Goal: Task Accomplishment & Management: Manage account settings

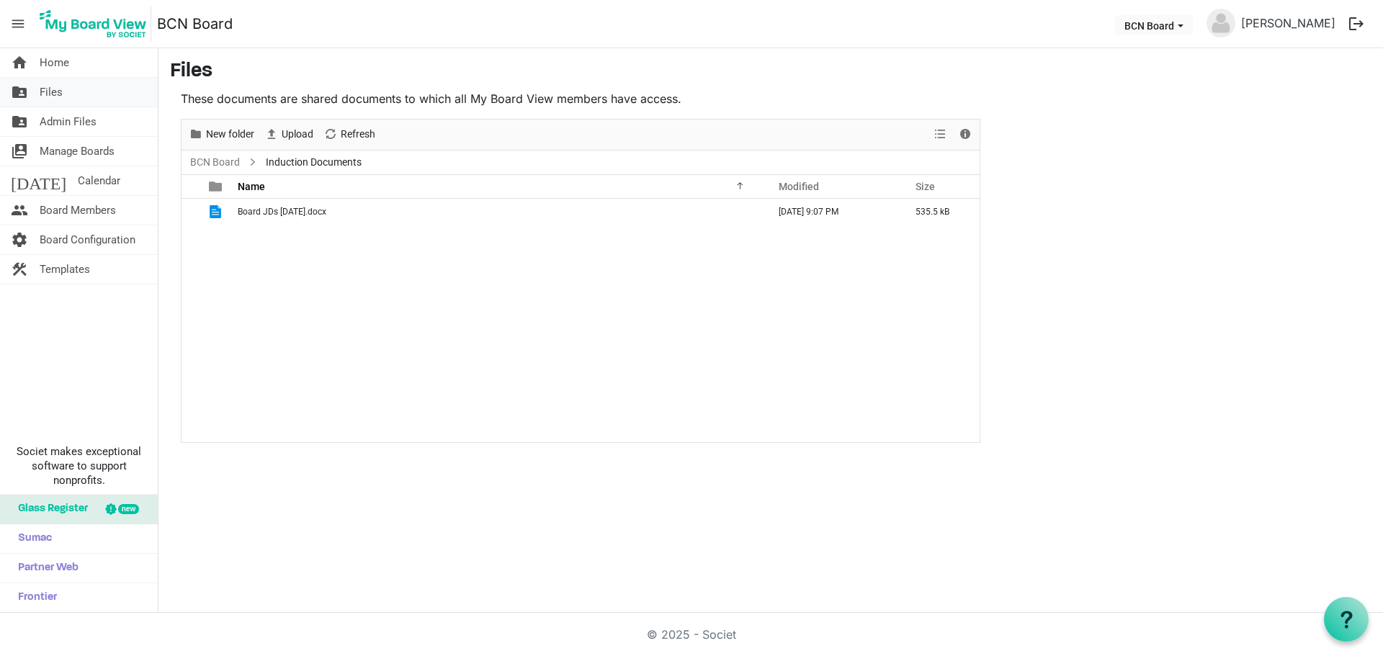
click at [73, 94] on link "folder_shared Files" at bounding box center [79, 92] width 158 height 29
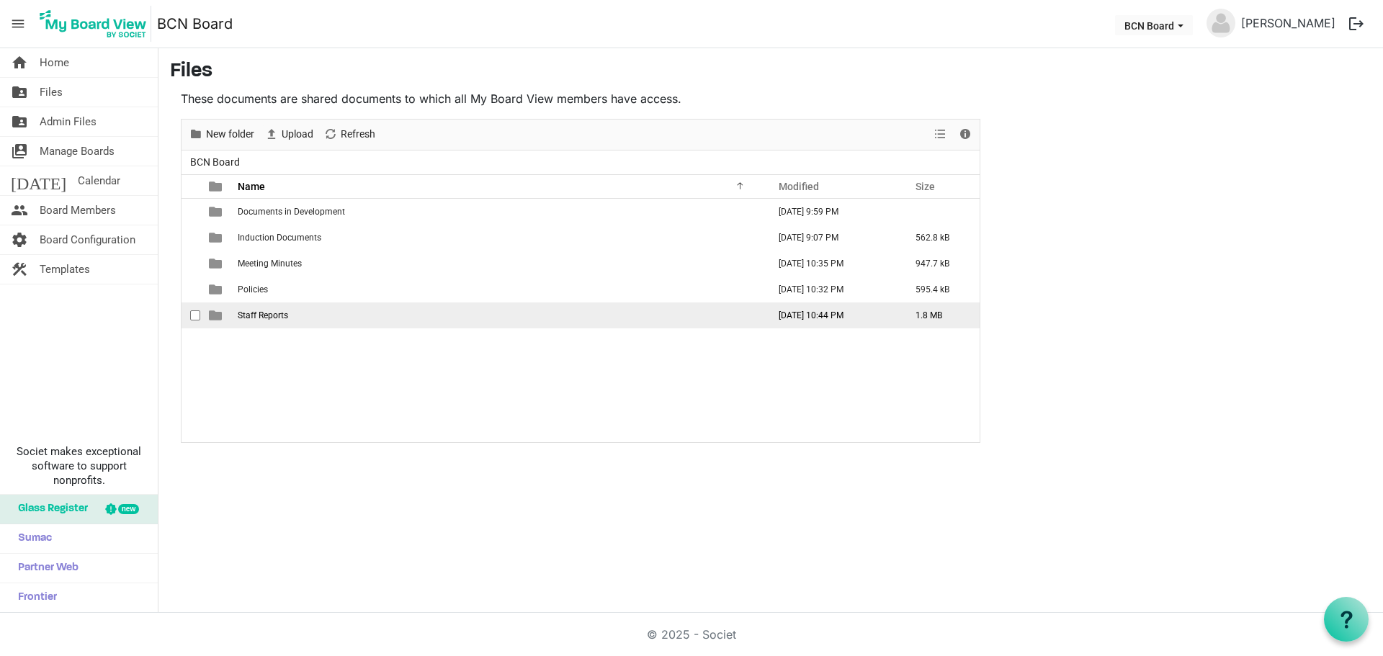
click at [192, 313] on span "checkbox" at bounding box center [195, 315] width 10 height 10
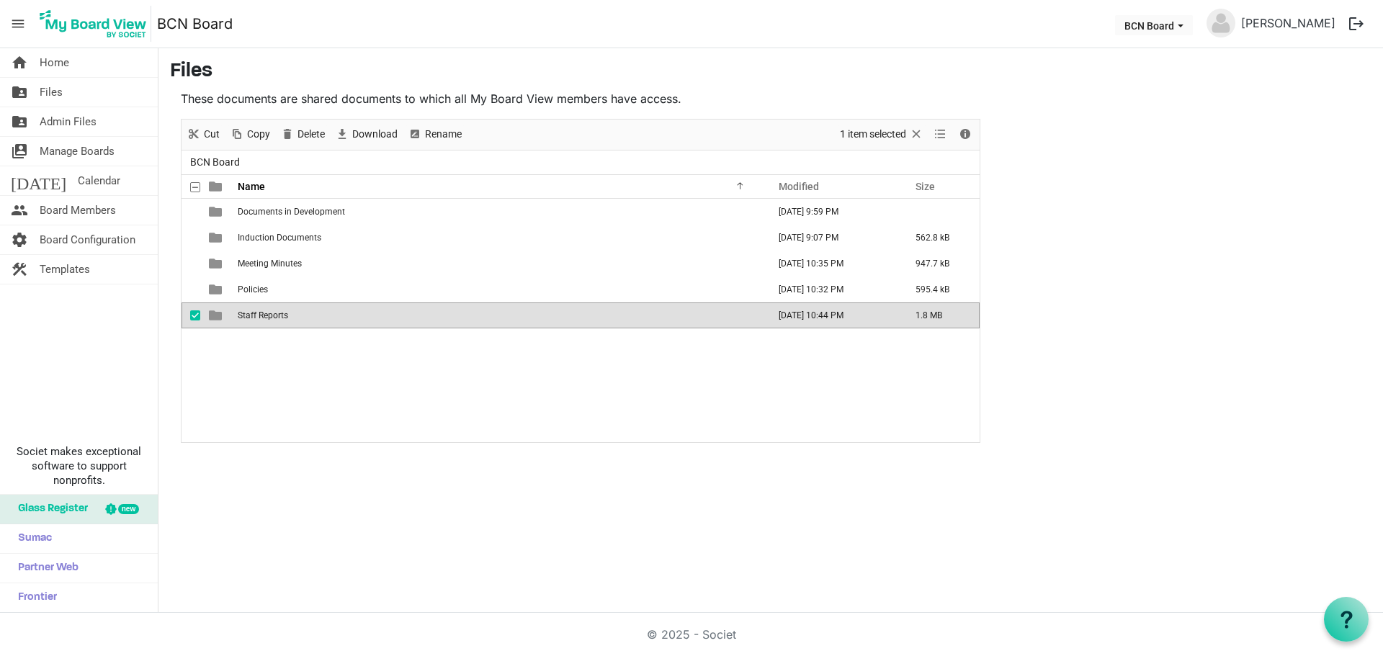
click at [315, 310] on td "Staff Reports" at bounding box center [498, 316] width 530 height 26
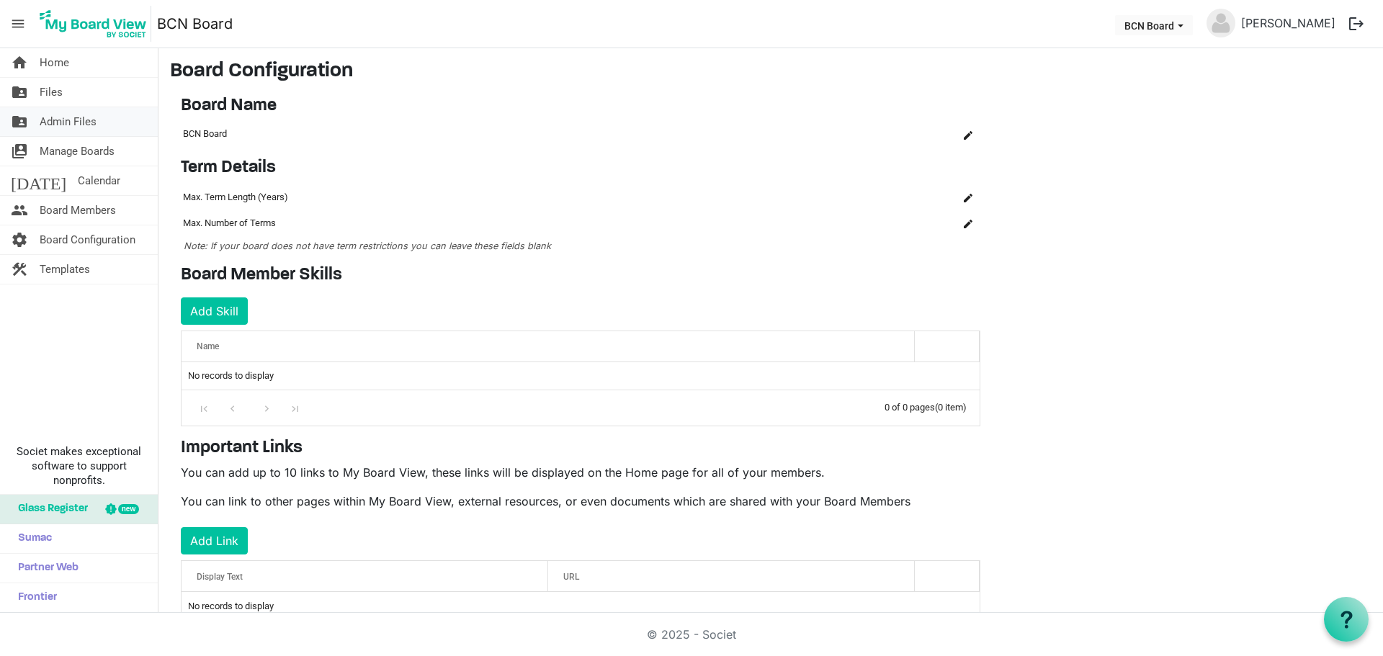
click at [102, 117] on link "folder_shared Admin Files" at bounding box center [79, 121] width 158 height 29
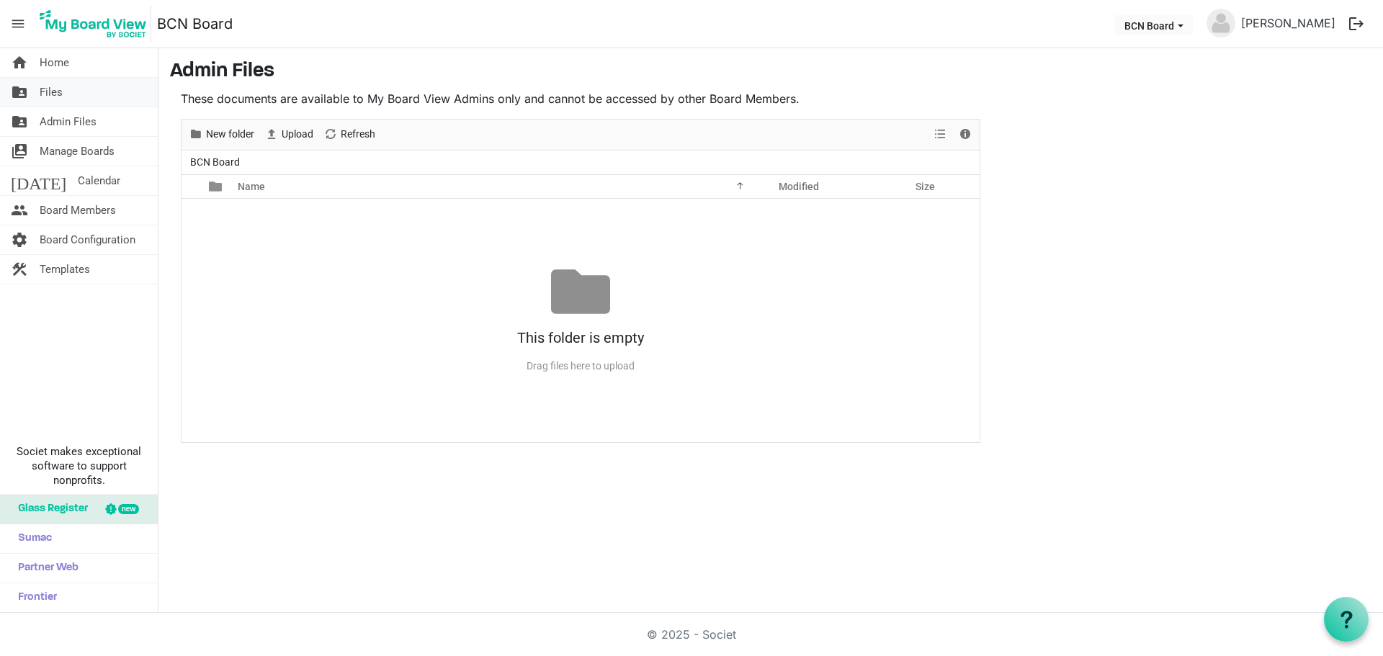
click at [69, 91] on link "folder_shared Files" at bounding box center [79, 92] width 158 height 29
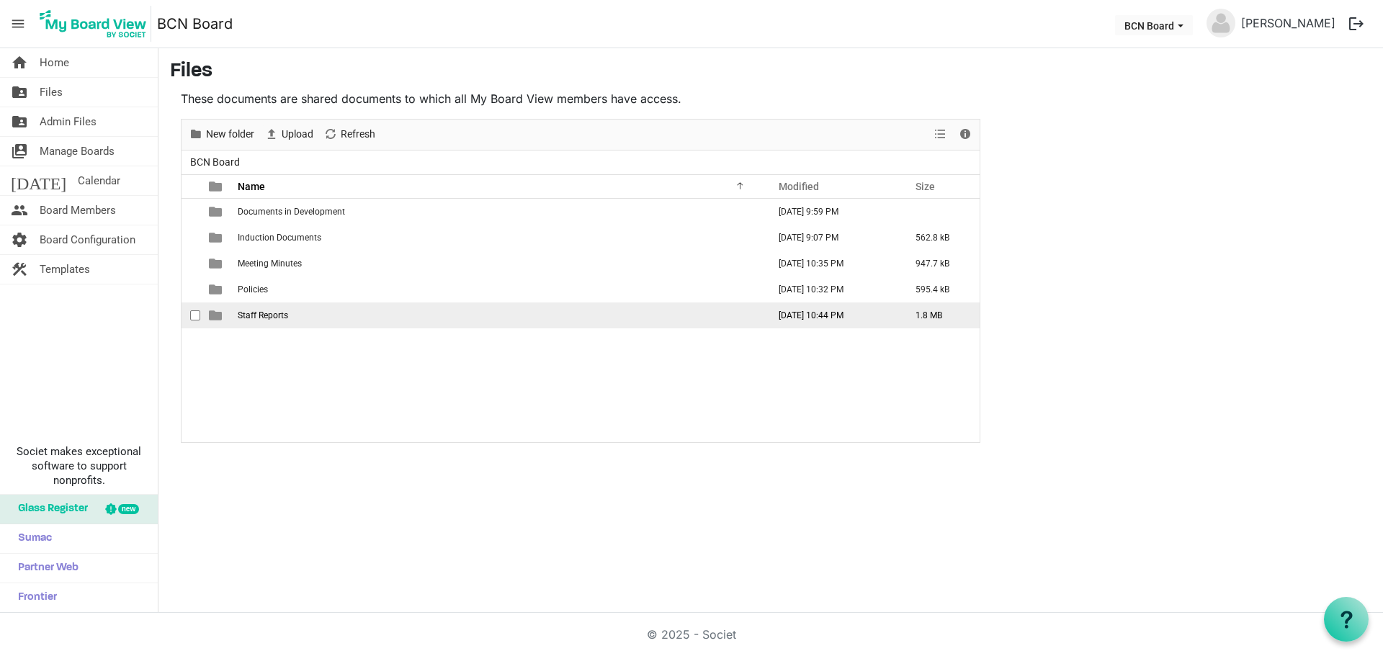
click at [290, 313] on td "Staff Reports" at bounding box center [498, 316] width 530 height 26
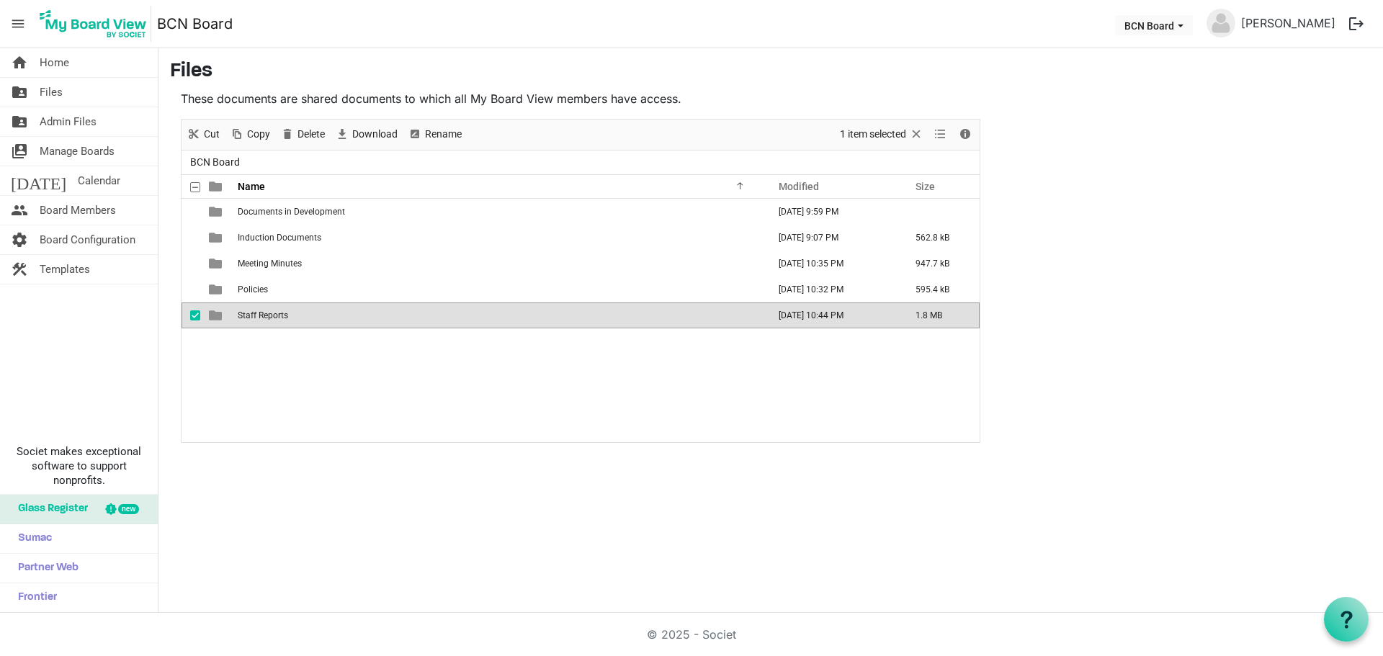
click at [290, 313] on td "Staff Reports" at bounding box center [498, 316] width 530 height 26
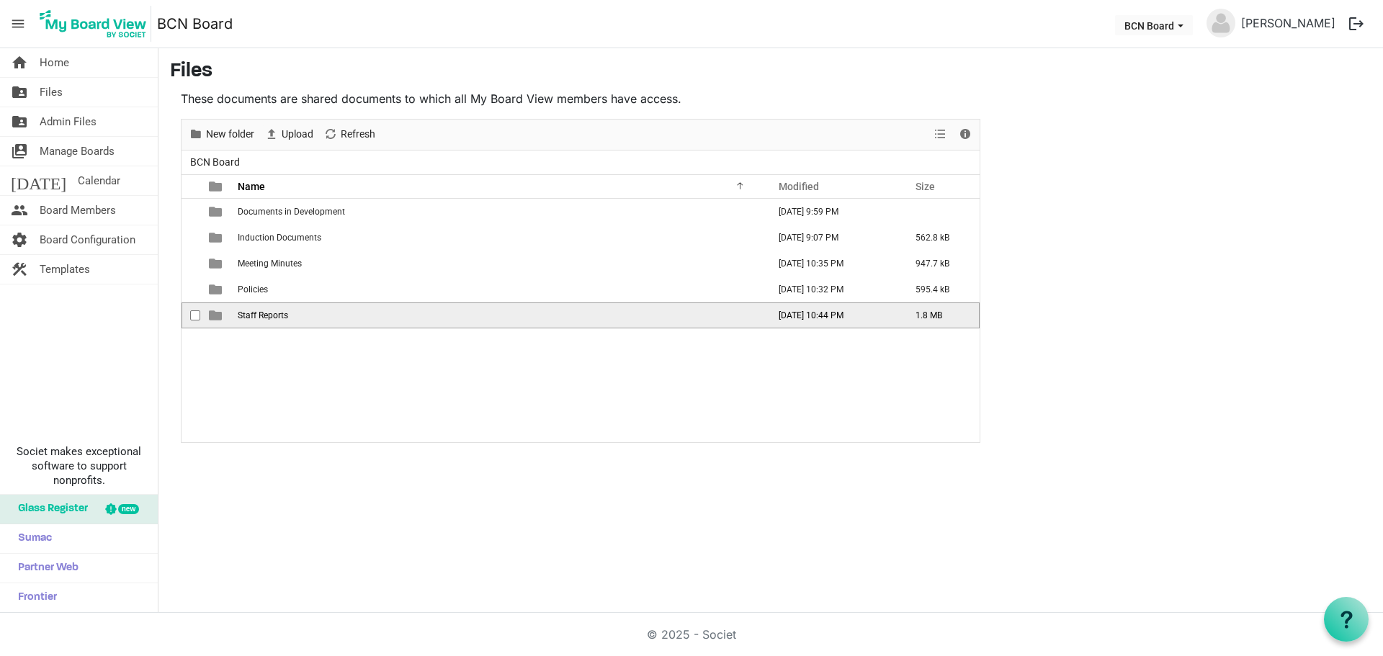
click at [310, 313] on td "Staff Reports" at bounding box center [498, 316] width 530 height 26
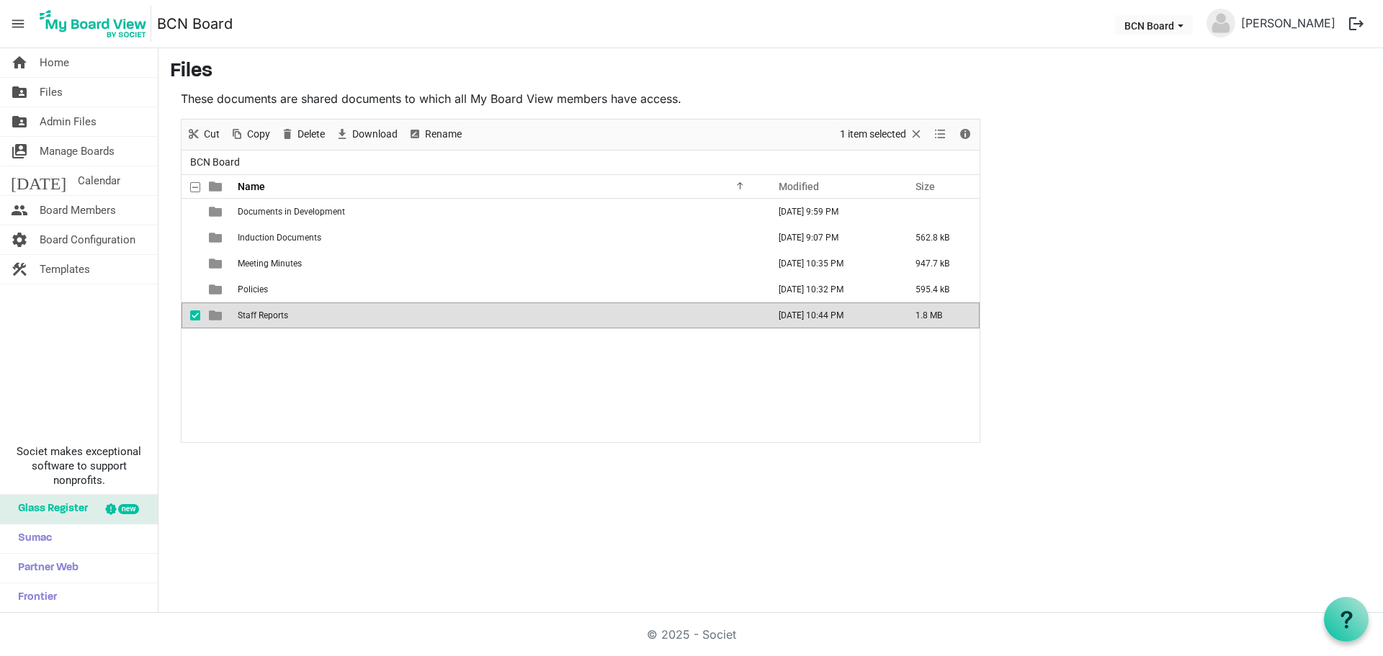
click at [309, 313] on td "Staff Reports" at bounding box center [498, 316] width 530 height 26
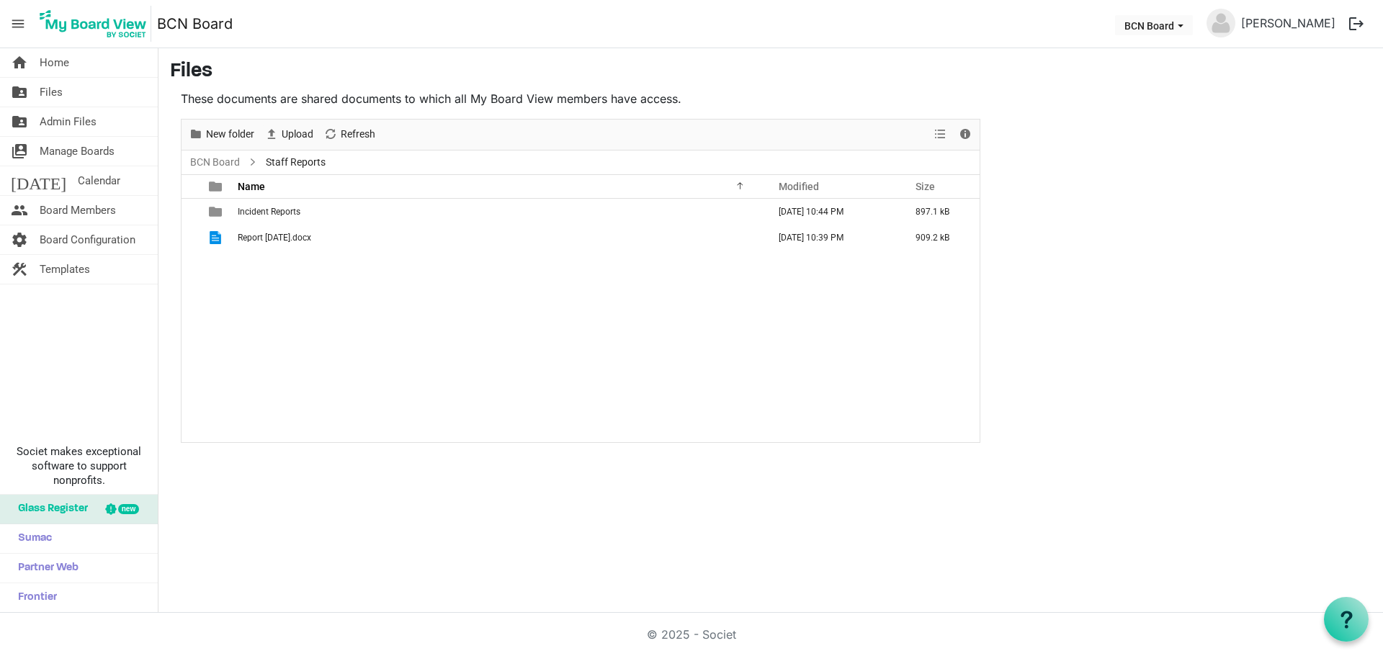
click at [703, 542] on div "home Home folder_shared Files folder_shared Admin Files switch_account Manage B…" at bounding box center [691, 330] width 1383 height 565
click at [297, 130] on span "Upload" at bounding box center [297, 134] width 35 height 18
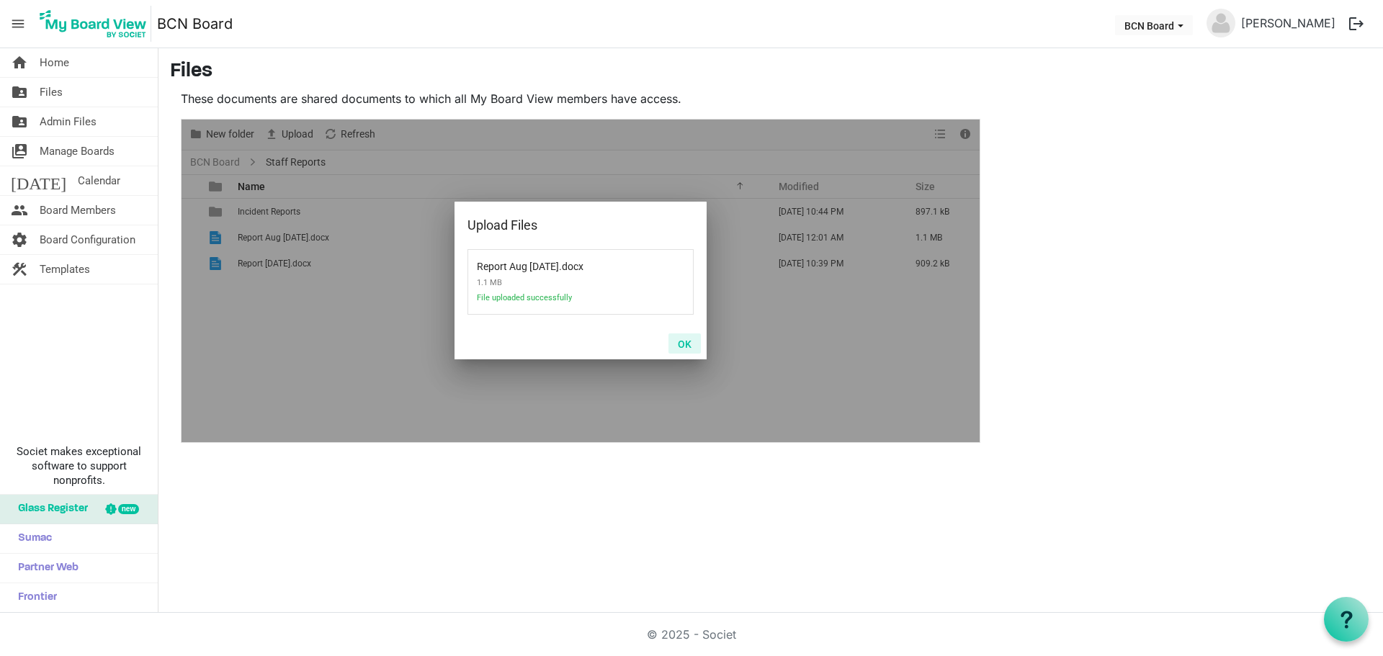
click at [691, 346] on button "OK" at bounding box center [684, 343] width 32 height 20
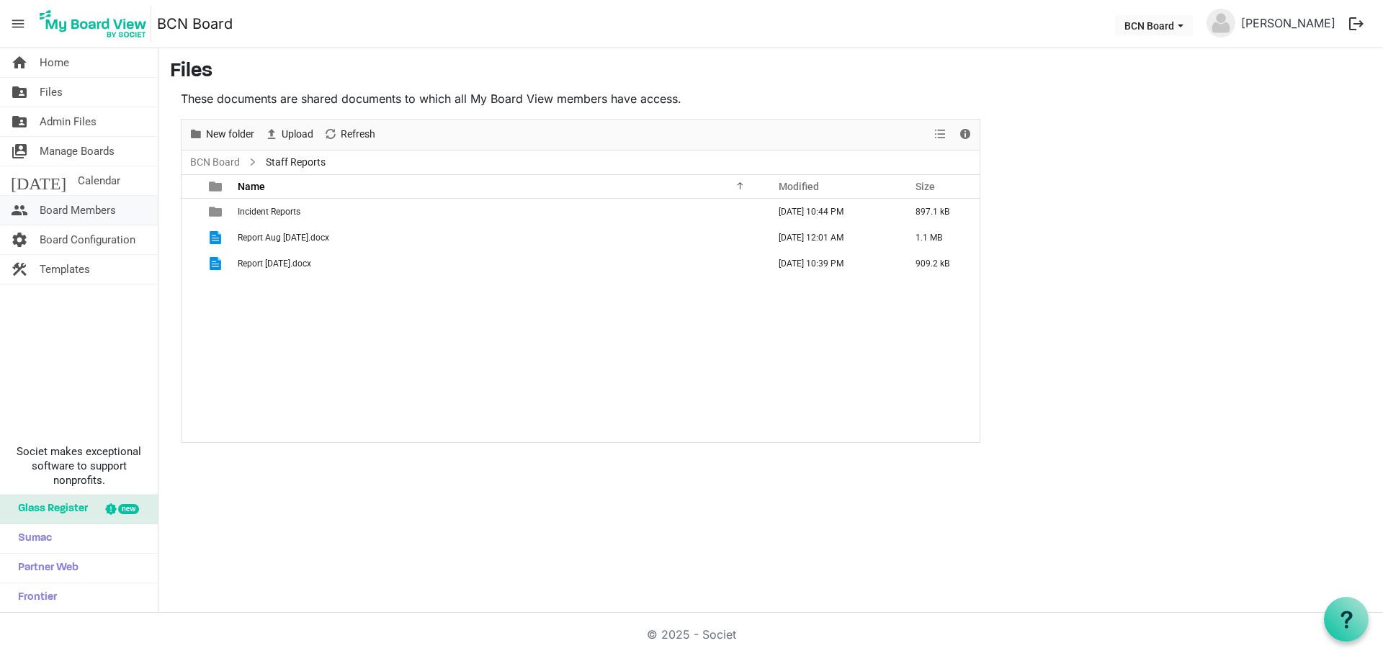
click at [66, 207] on span "Board Members" at bounding box center [78, 210] width 76 height 29
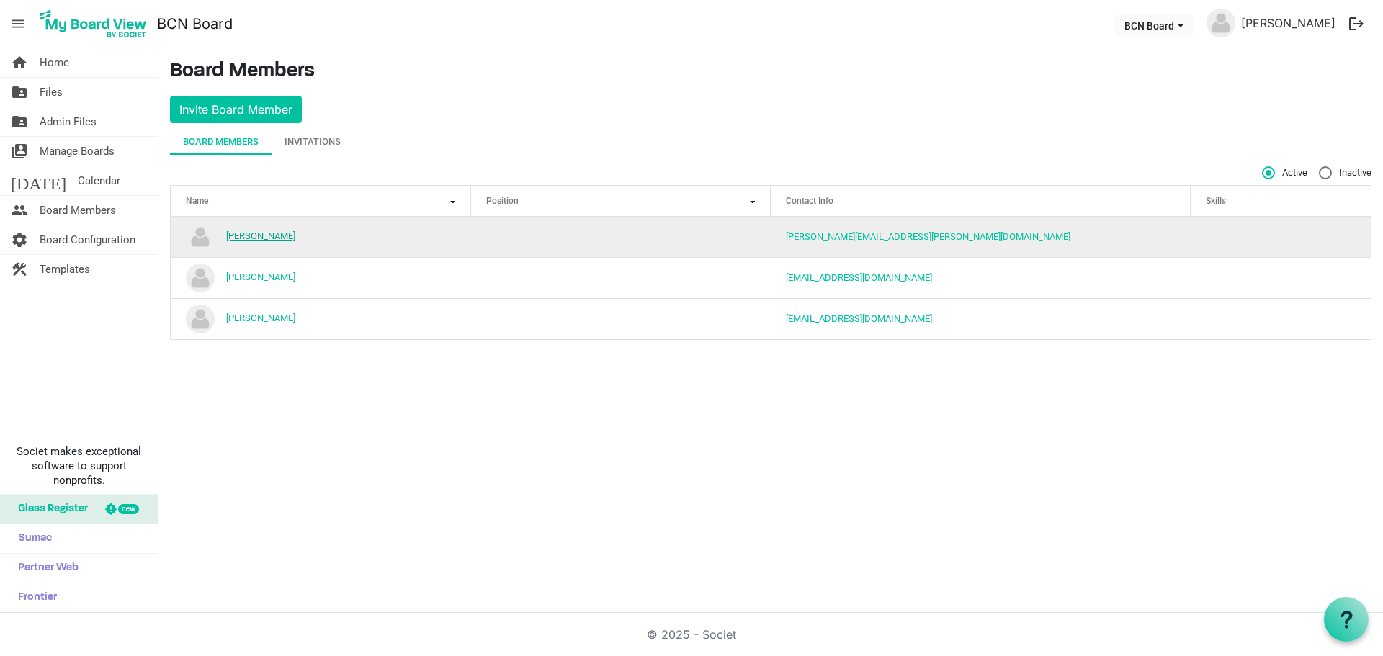
click at [259, 239] on link "[PERSON_NAME]" at bounding box center [260, 235] width 69 height 11
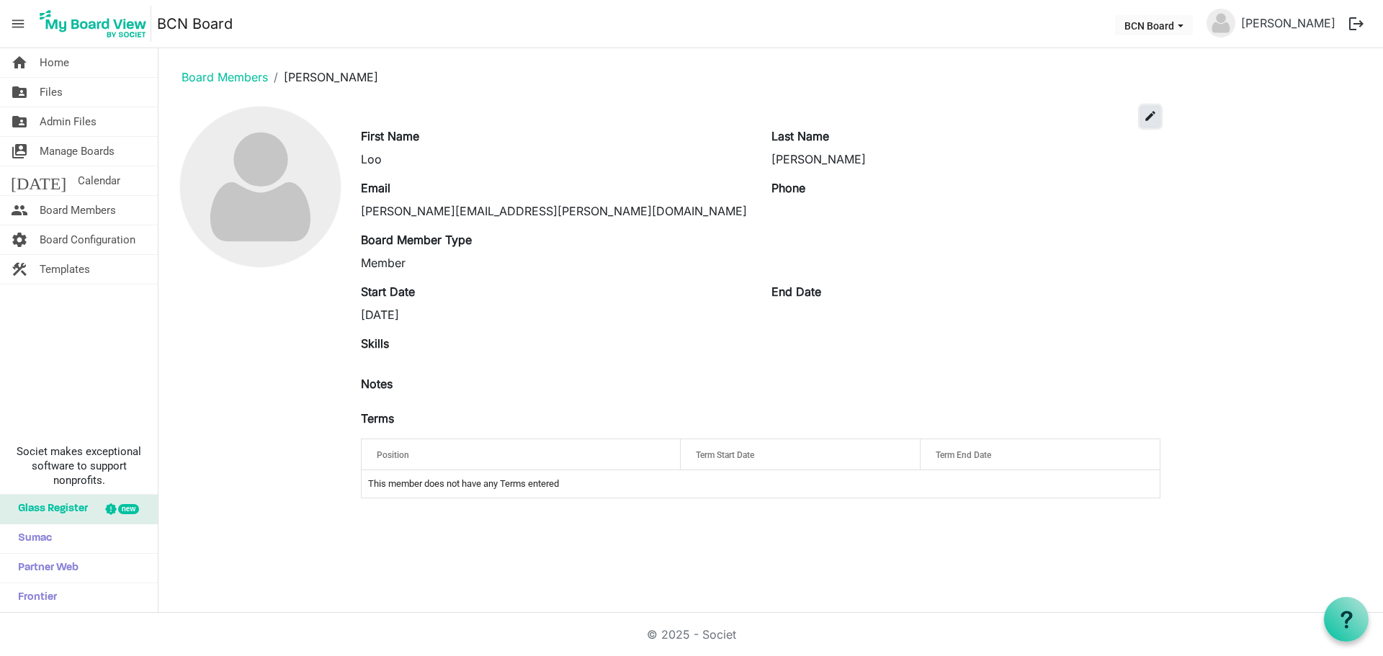
click at [1152, 116] on span "edit" at bounding box center [1150, 115] width 13 height 13
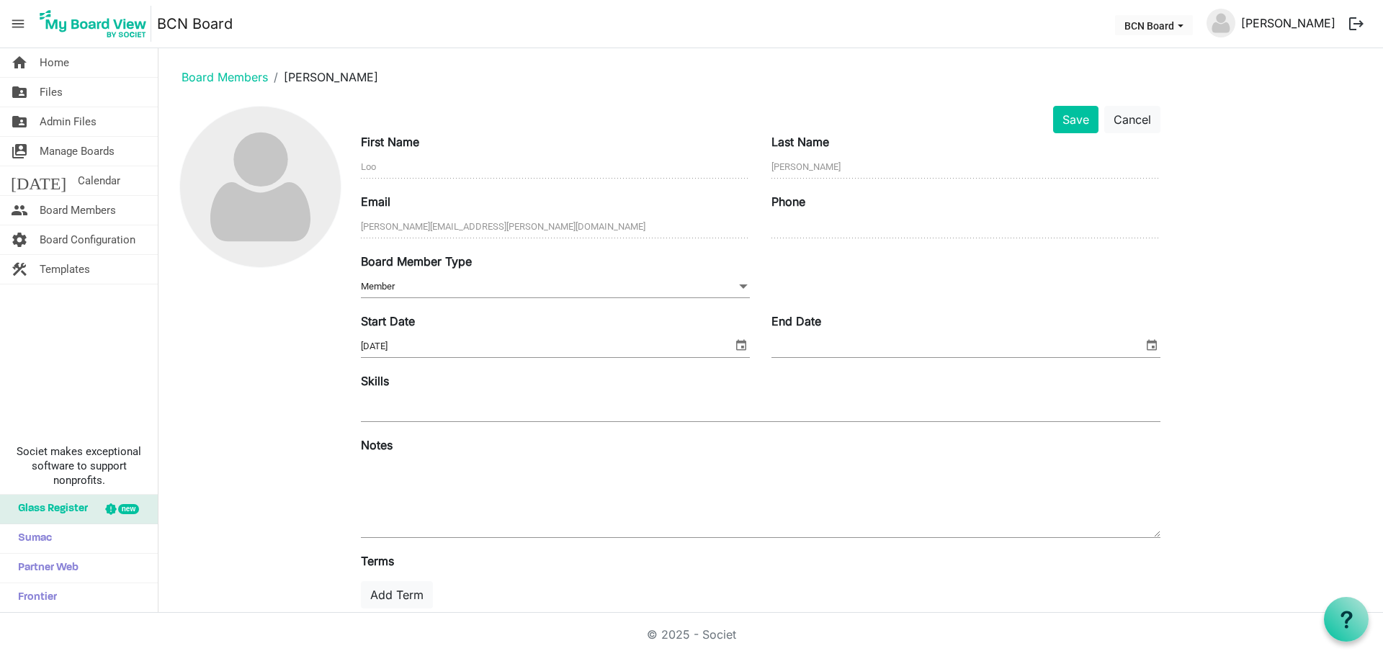
click at [1301, 27] on link "Lynda Goodrick" at bounding box center [1288, 23] width 106 height 29
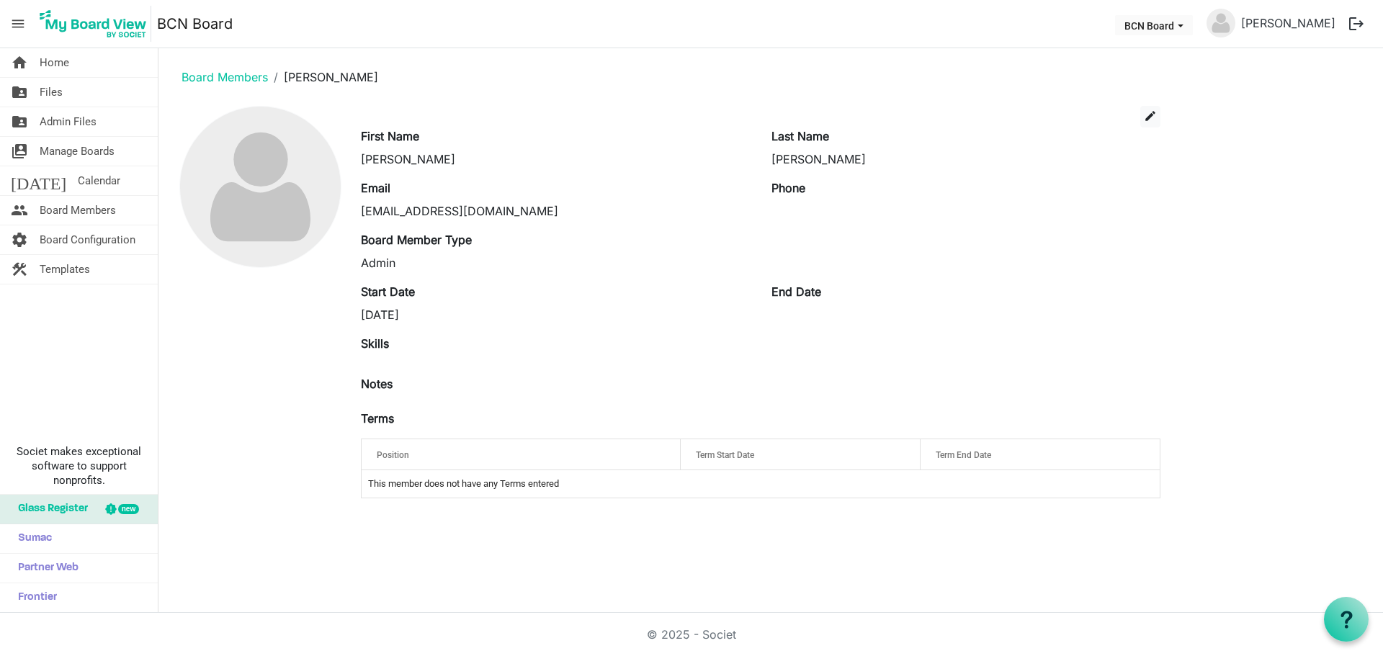
click at [1232, 19] on img at bounding box center [1220, 23] width 29 height 29
click at [1356, 17] on button "logout" at bounding box center [1356, 24] width 30 height 30
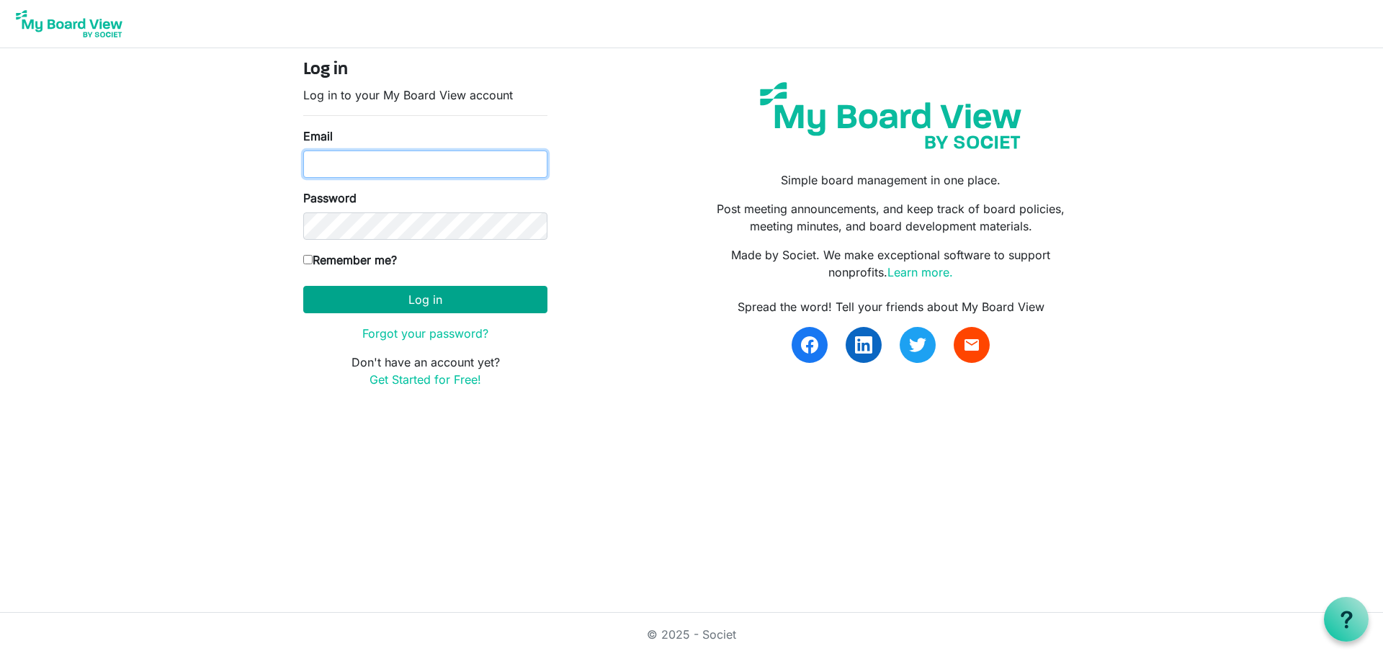
type input "[EMAIL_ADDRESS][DOMAIN_NAME]"
click at [463, 294] on button "Log in" at bounding box center [425, 299] width 244 height 27
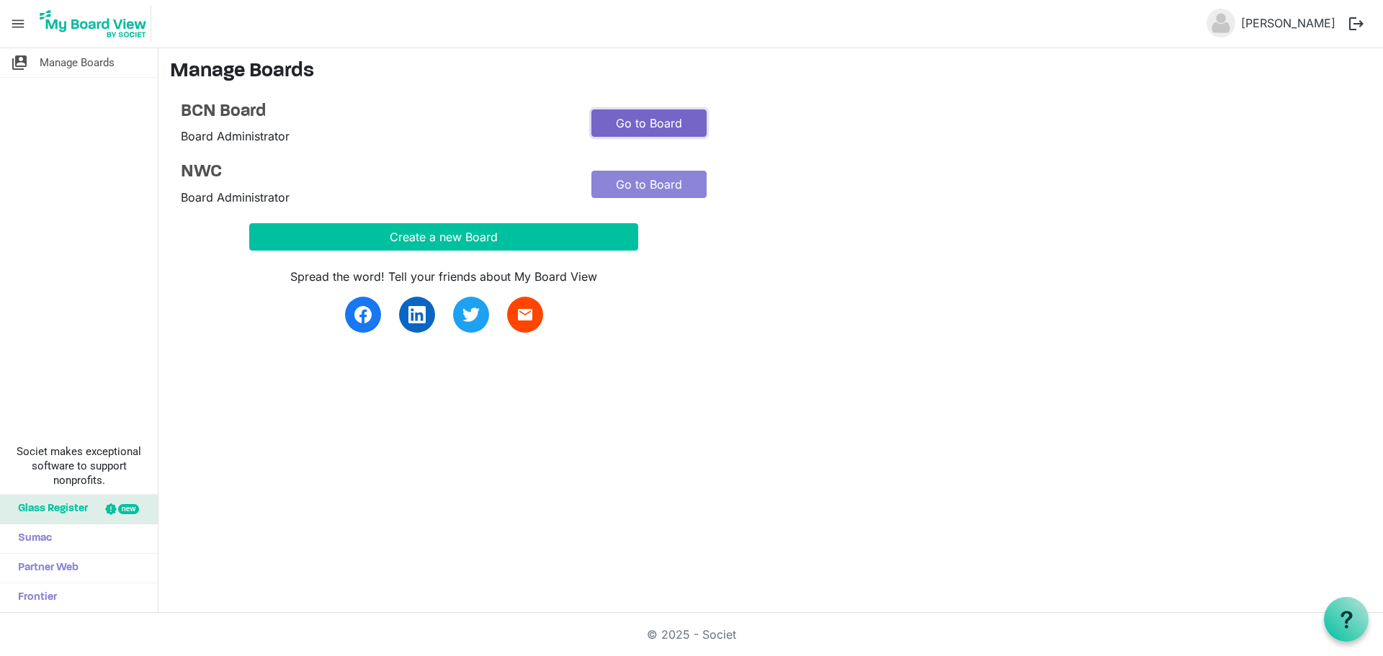
click at [674, 115] on link "Go to Board" at bounding box center [648, 122] width 115 height 27
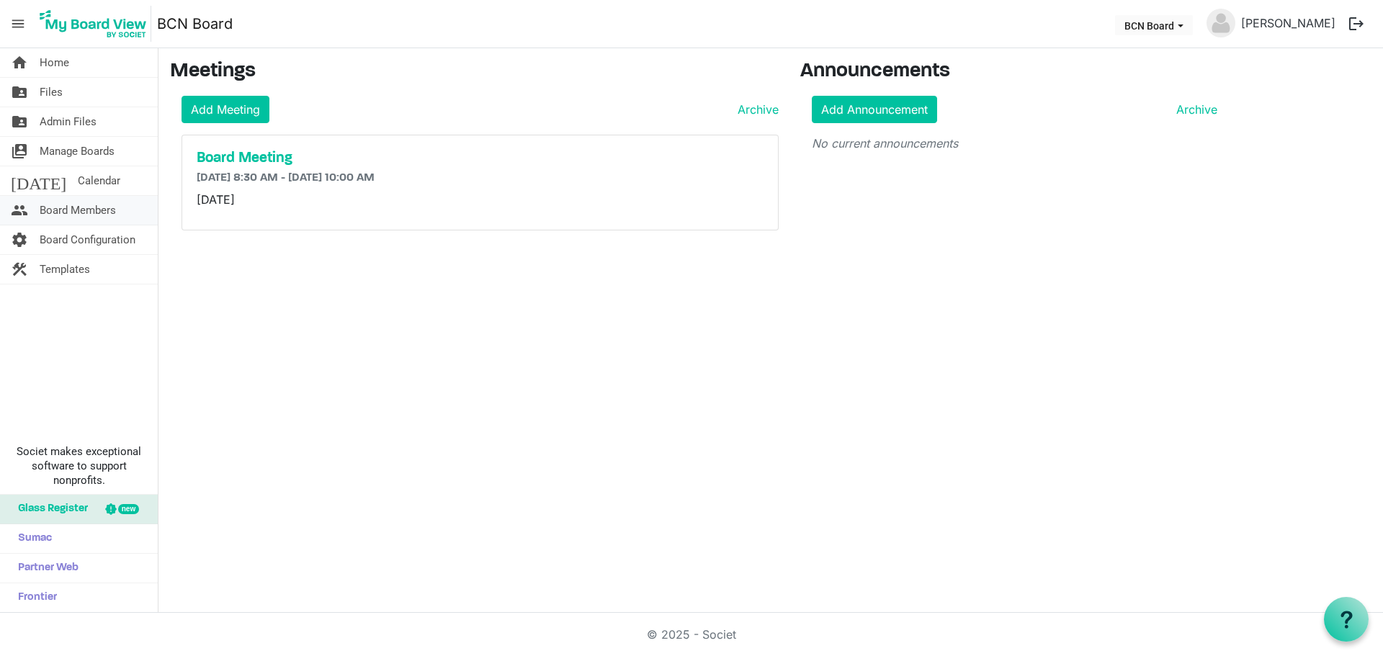
click at [73, 214] on span "Board Members" at bounding box center [78, 210] width 76 height 29
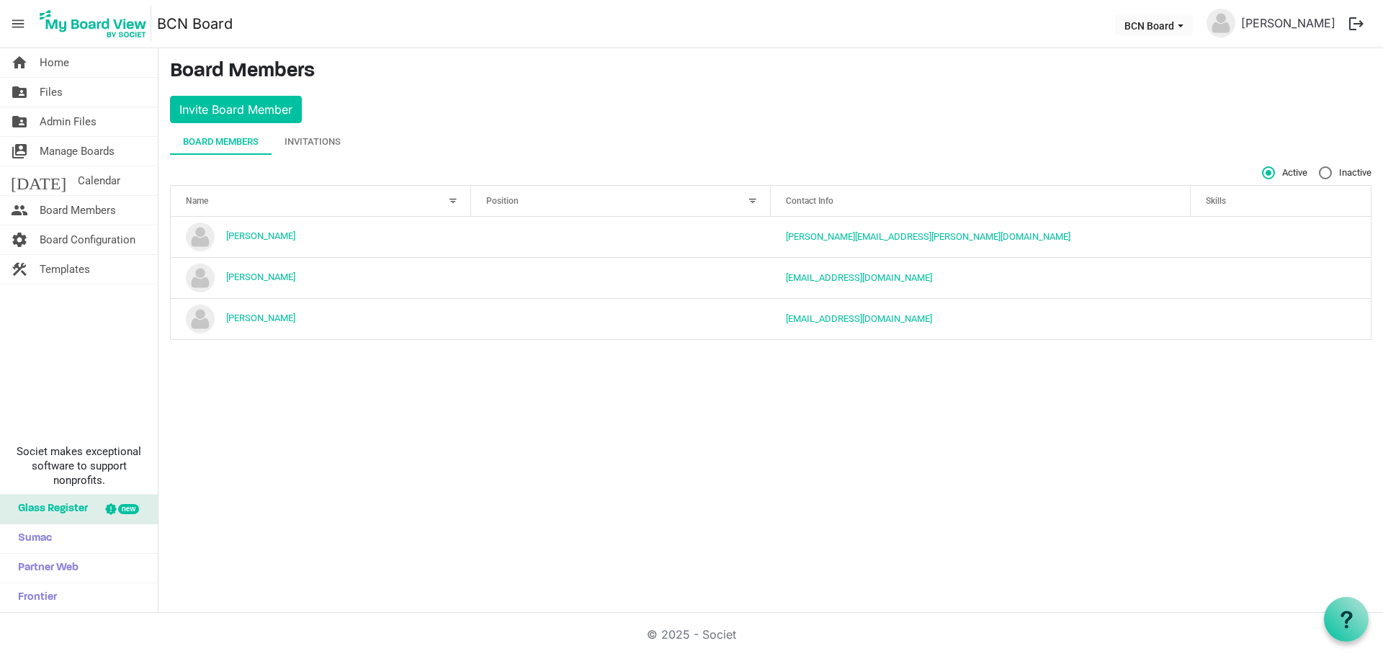
click at [452, 200] on div at bounding box center [453, 201] width 16 height 16
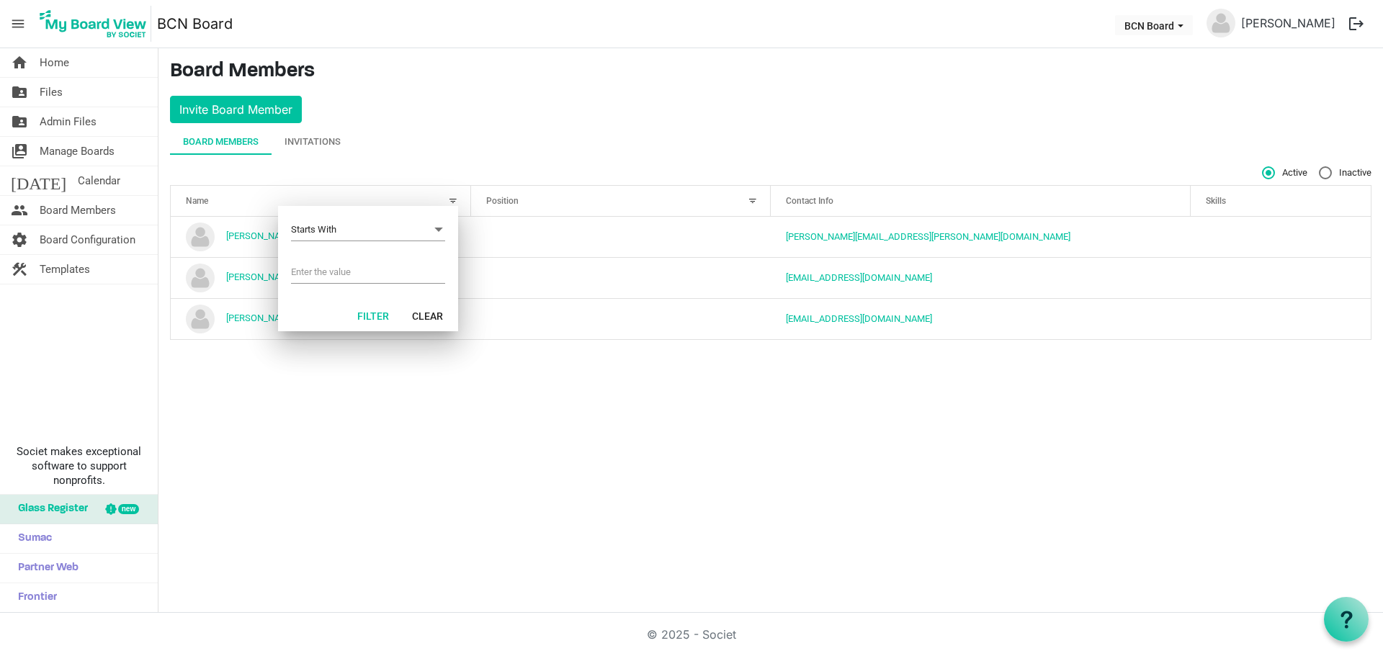
click at [480, 411] on div "home Home folder_shared Files folder_shared Admin Files switch_account Manage B…" at bounding box center [691, 330] width 1383 height 565
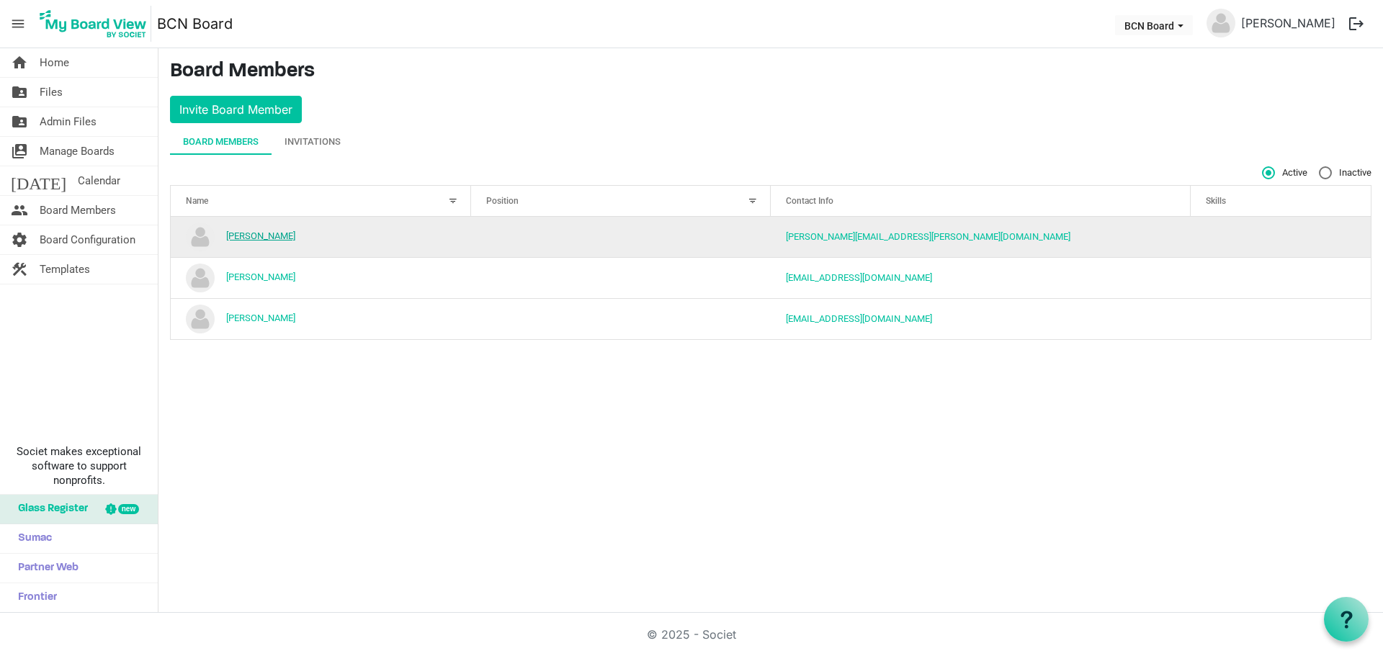
click at [233, 233] on link "Loo Goodrick" at bounding box center [260, 235] width 69 height 11
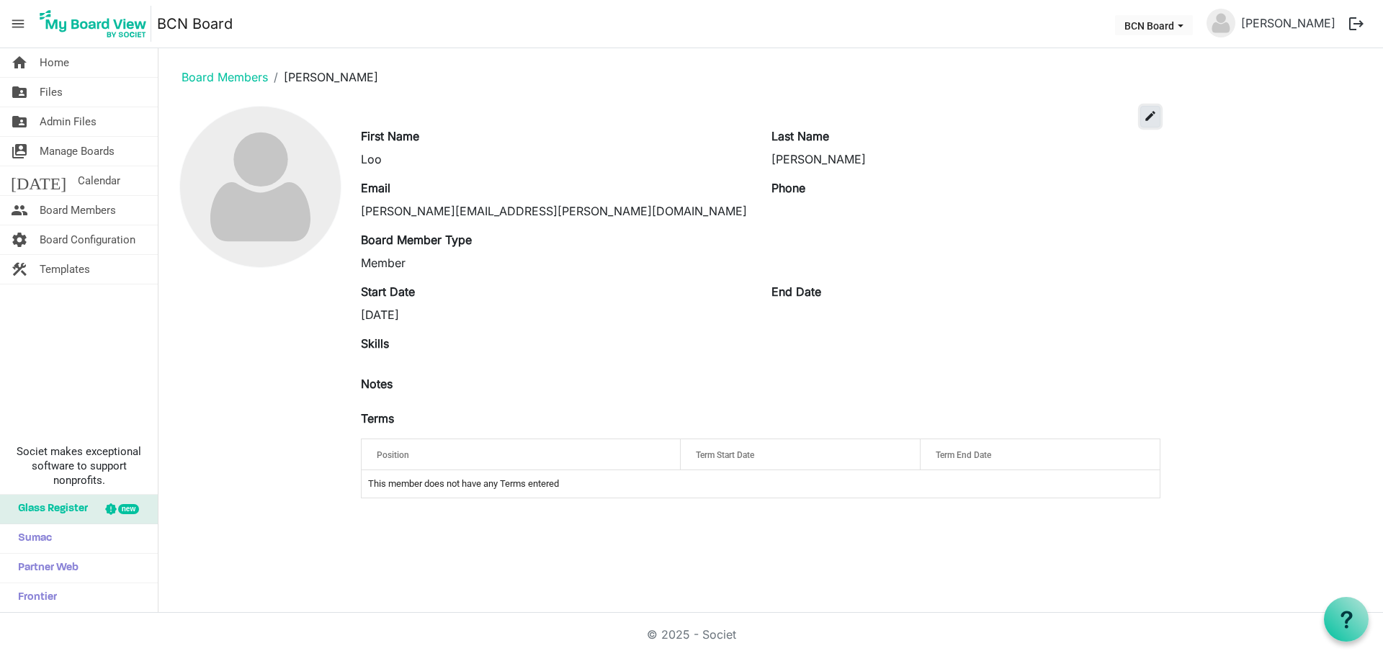
click at [1146, 117] on span "edit" at bounding box center [1150, 115] width 13 height 13
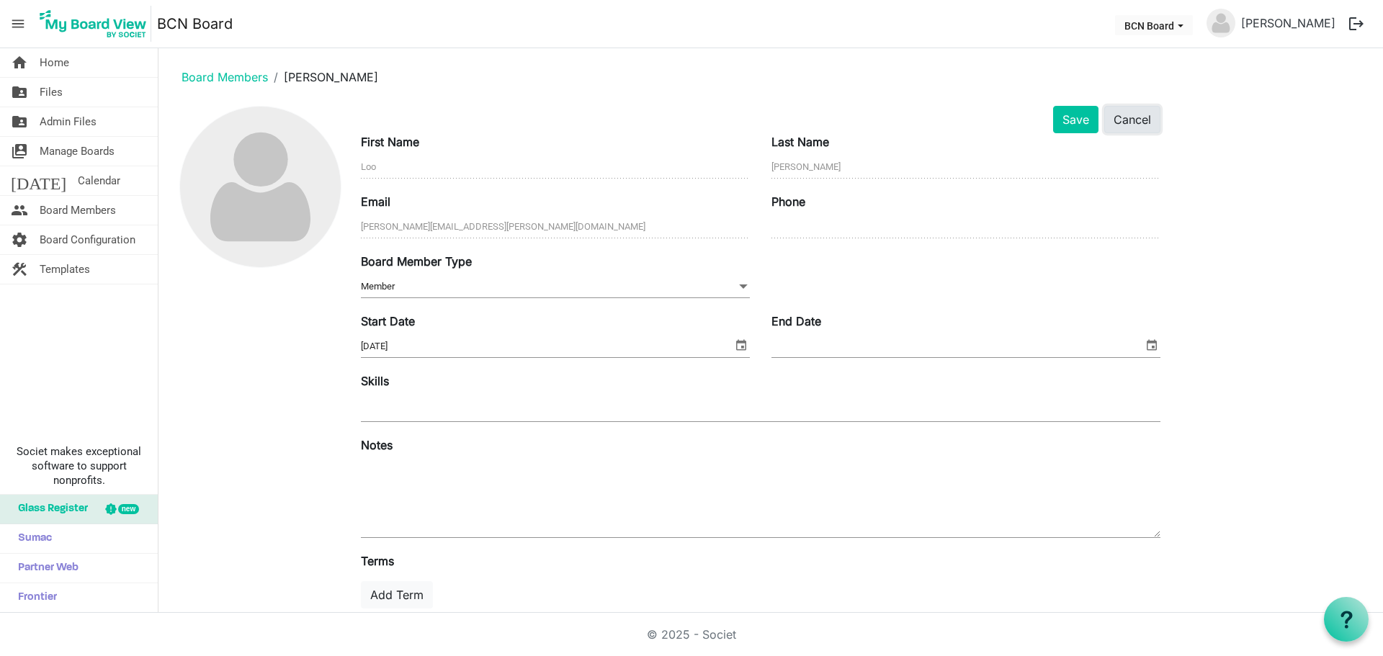
click at [1135, 119] on button "Cancel" at bounding box center [1132, 119] width 56 height 27
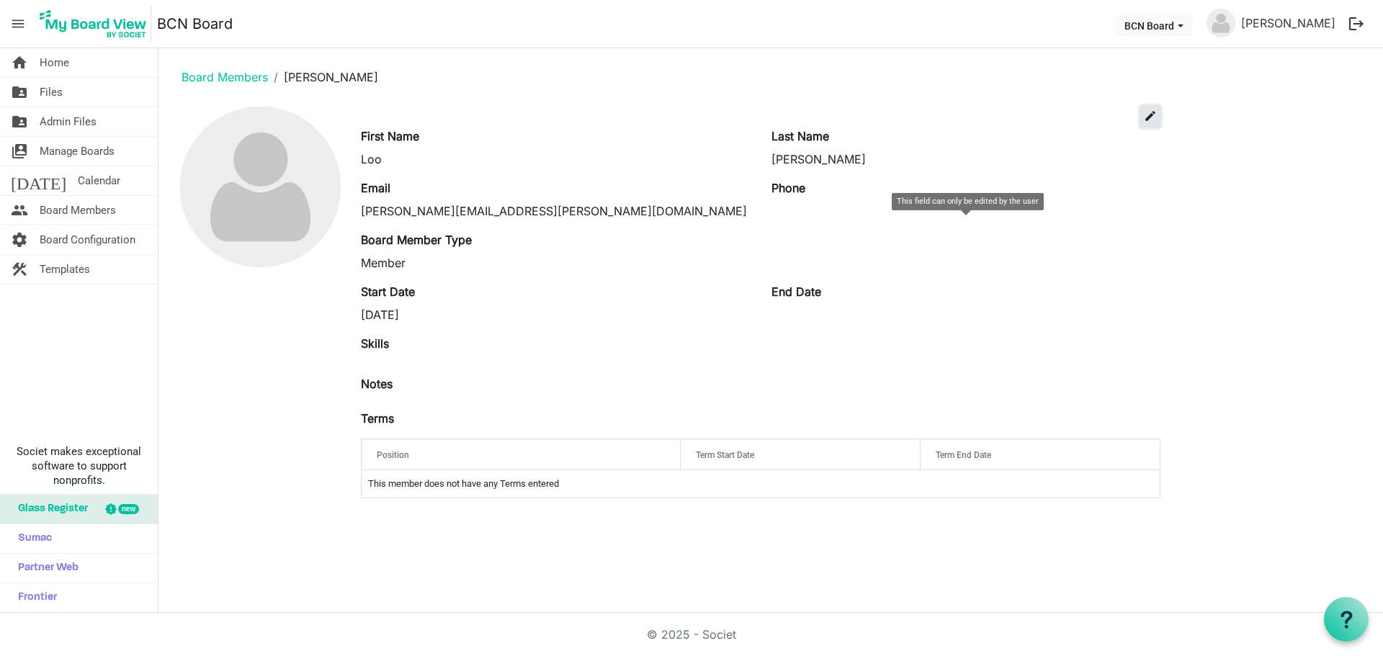
click at [1147, 118] on span "edit" at bounding box center [1150, 115] width 13 height 13
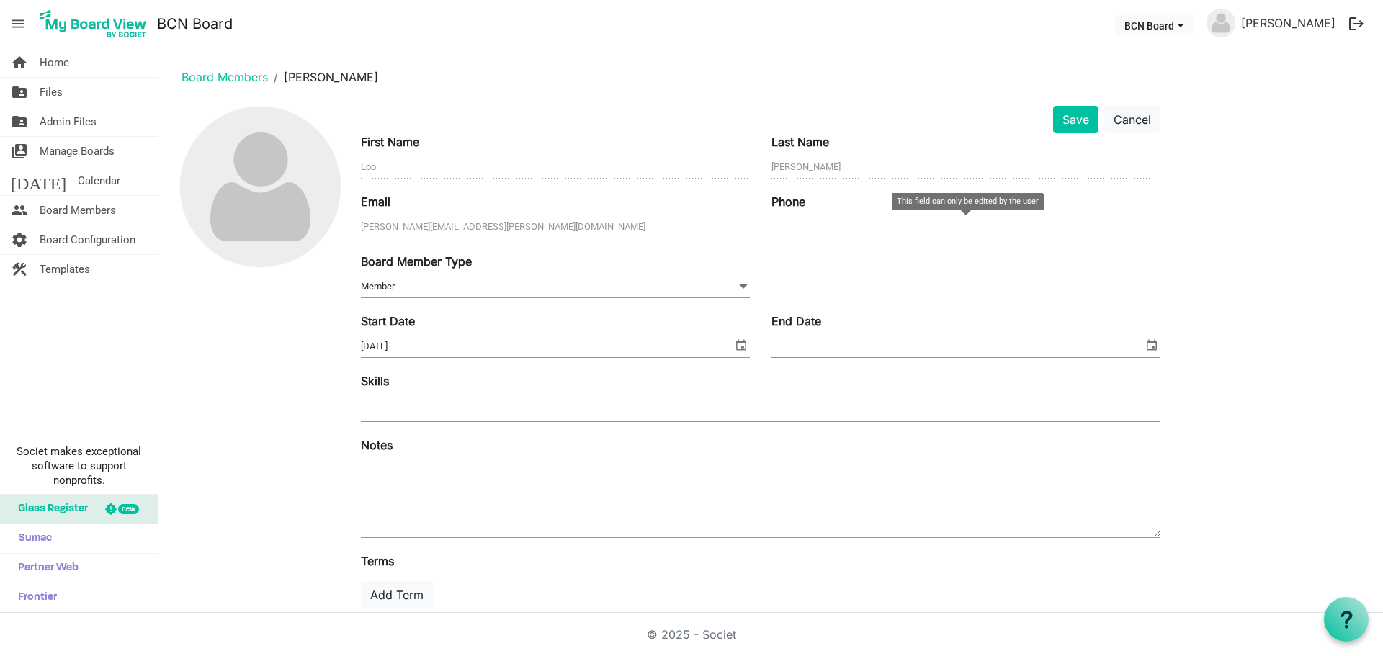
click at [1193, 217] on div "Save Cancel First Name Loo Last Name Goodrick Email lynda.goodrick@gmail.com Ph…" at bounding box center [770, 399] width 1201 height 586
click at [1140, 123] on button "Cancel" at bounding box center [1132, 119] width 56 height 27
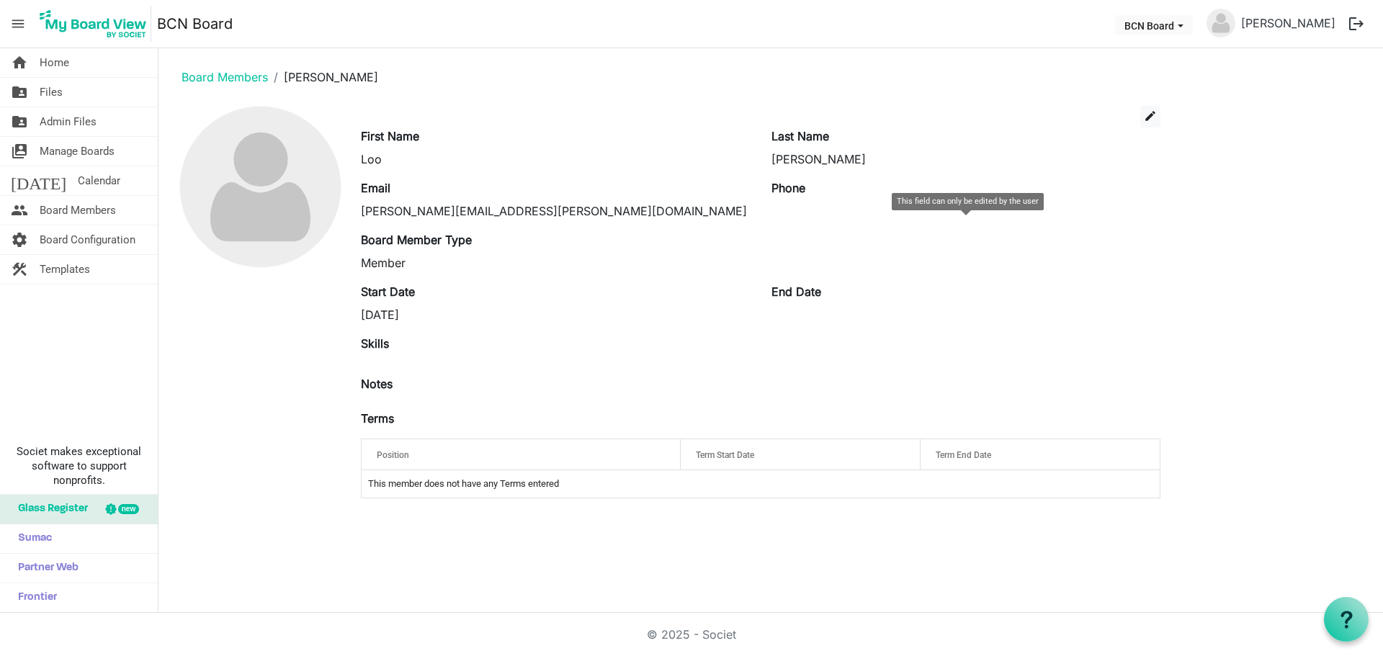
click at [397, 158] on div "Loo" at bounding box center [555, 159] width 389 height 17
click at [388, 161] on div "Loo" at bounding box center [555, 159] width 389 height 17
click at [382, 158] on div "Loo" at bounding box center [555, 159] width 389 height 17
click at [112, 211] on span "Board Members" at bounding box center [78, 210] width 76 height 29
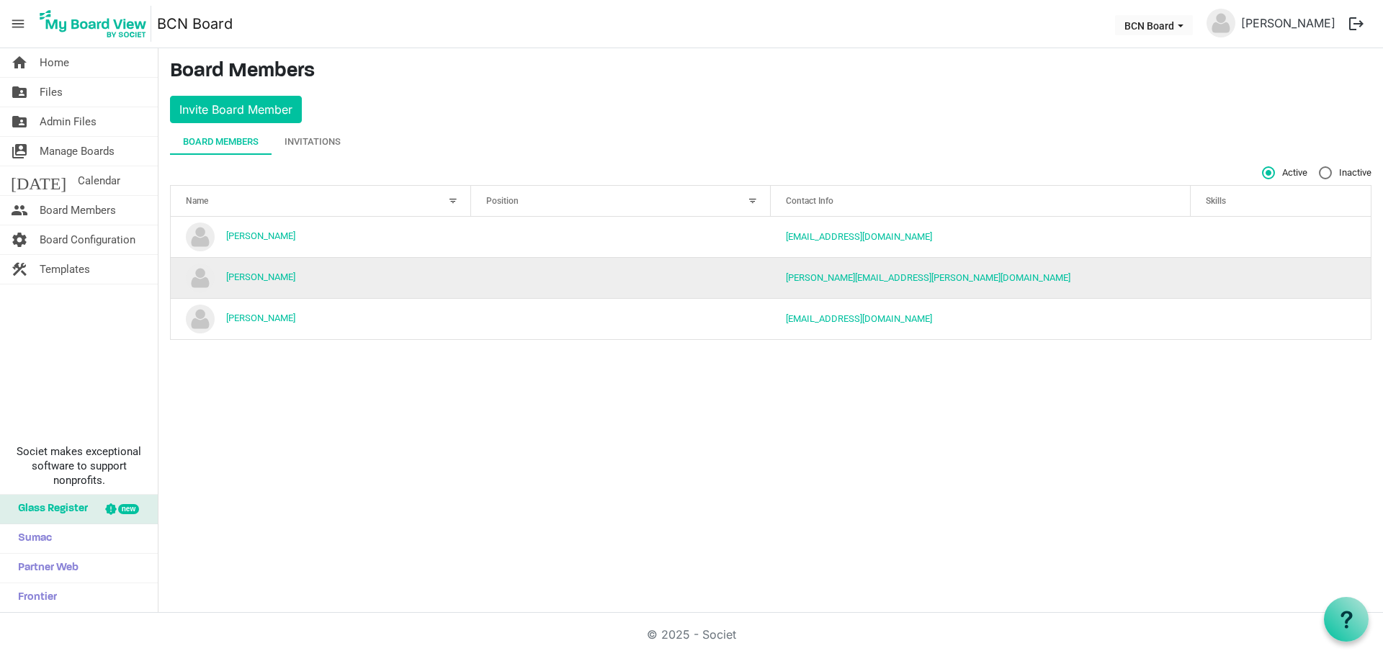
click at [205, 278] on img "Lynda Goodrick is template cell column header Name" at bounding box center [200, 278] width 29 height 29
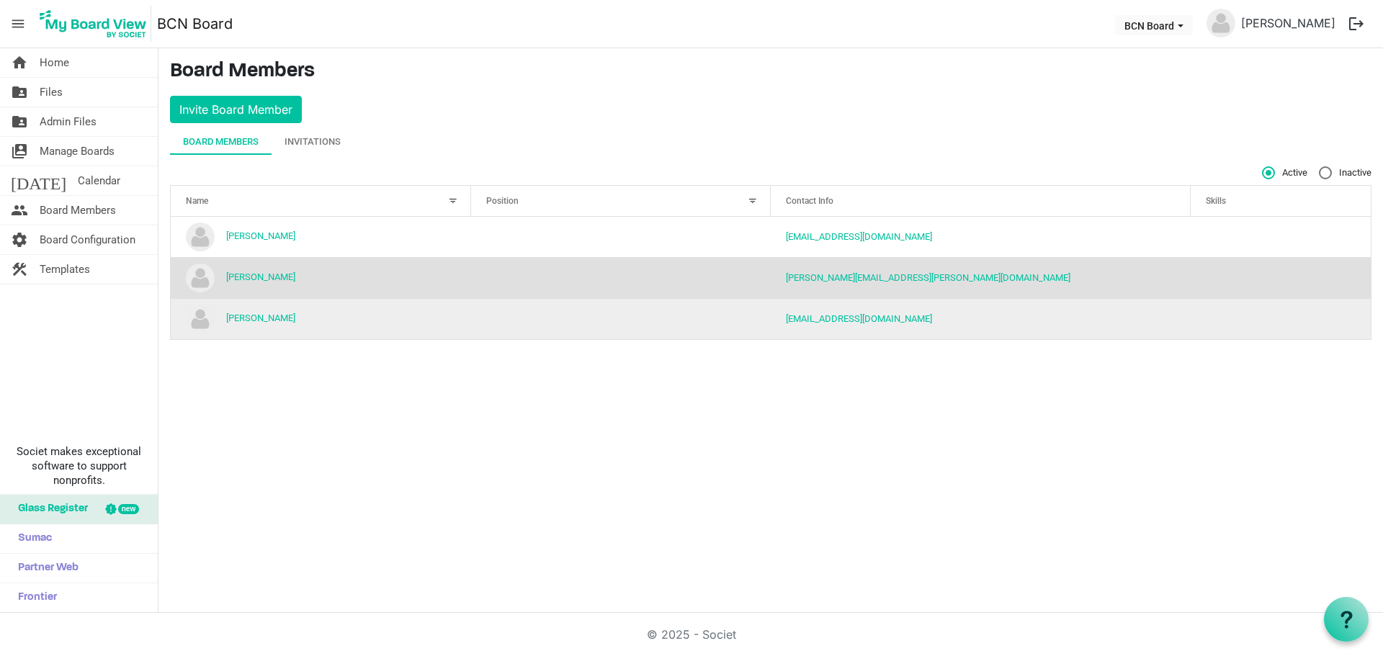
drag, startPoint x: 205, startPoint y: 278, endPoint x: 482, endPoint y: 308, distance: 278.2
click at [482, 308] on td "column header Position" at bounding box center [621, 318] width 300 height 41
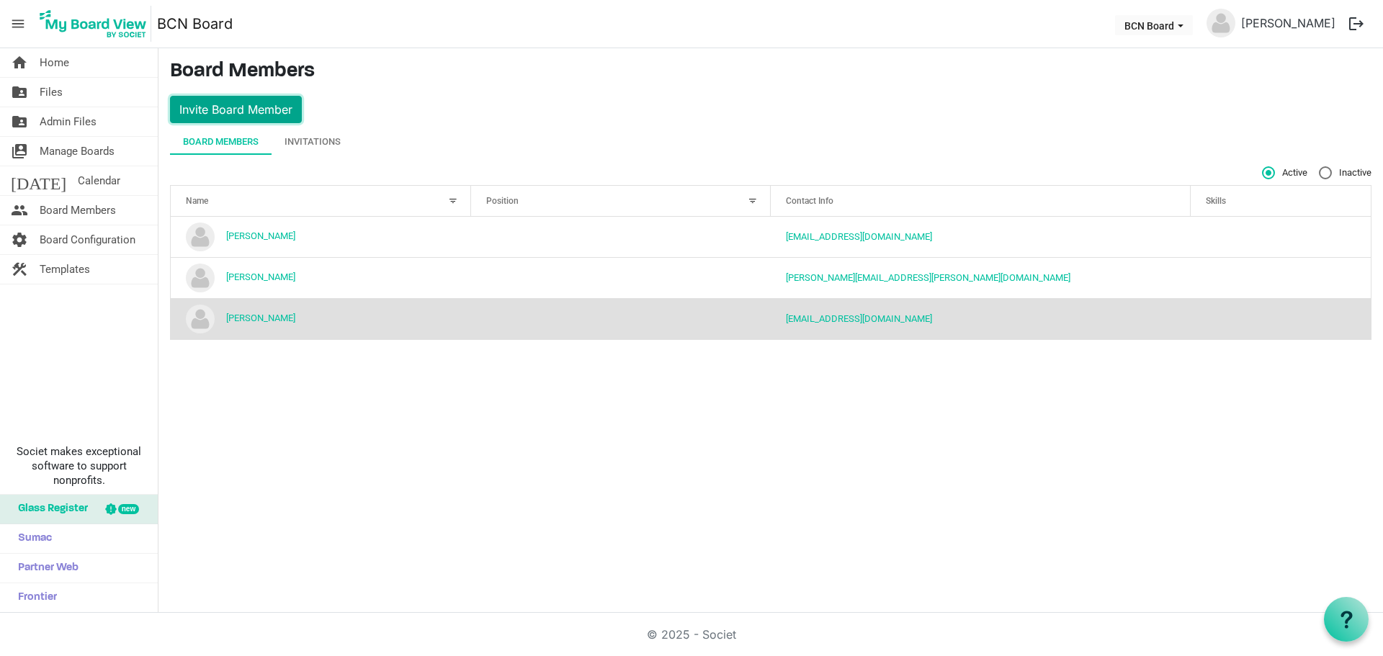
click at [247, 107] on button "Invite Board Member" at bounding box center [236, 109] width 132 height 27
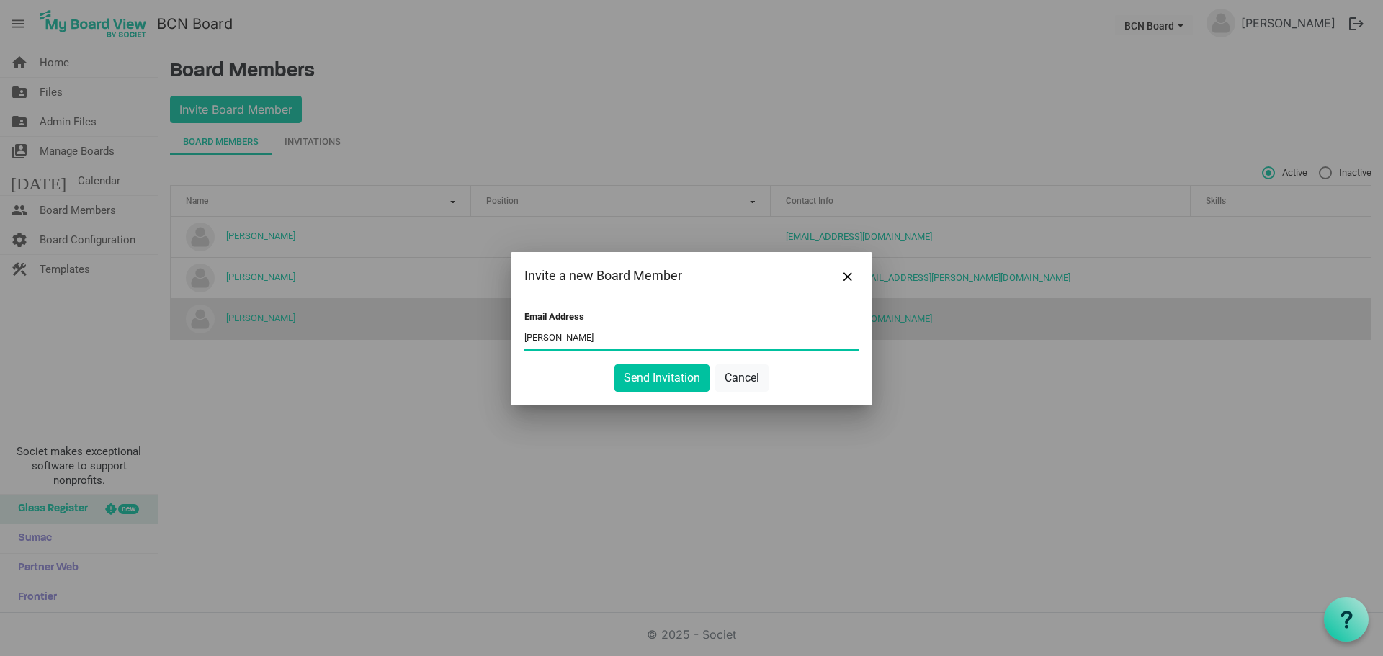
type input "[PERSON_NAME]"
